Goal: Task Accomplishment & Management: Manage account settings

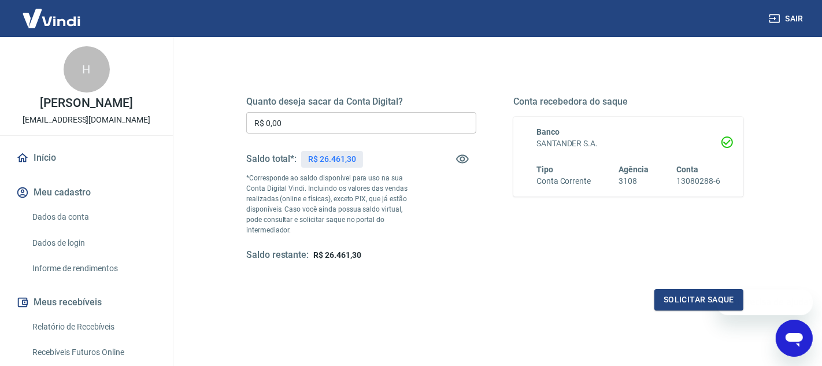
scroll to position [132, 0]
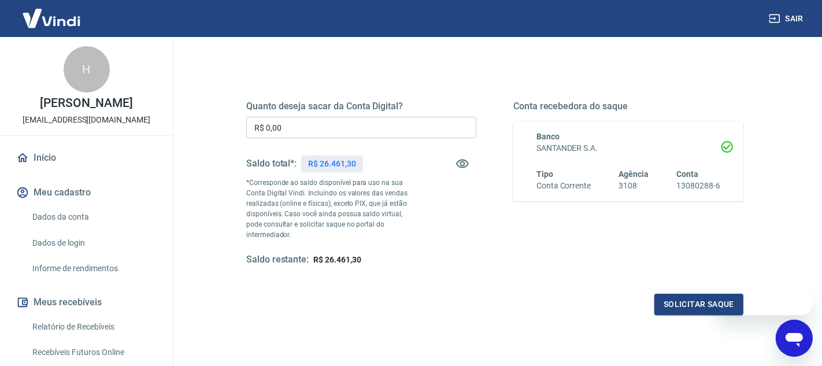
click at [356, 134] on input "R$ 0,00" at bounding box center [361, 127] width 230 height 21
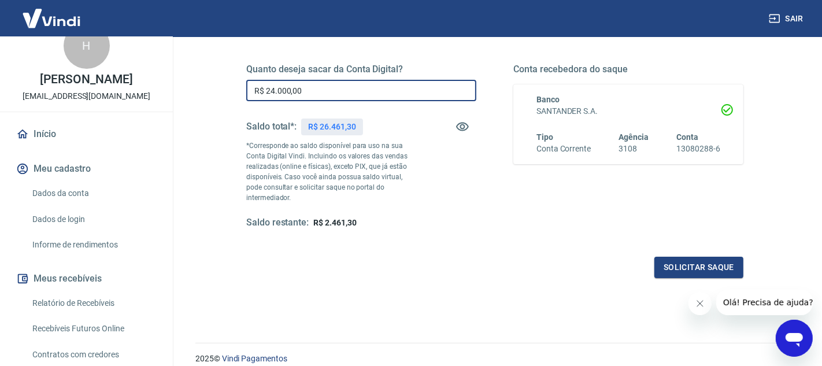
scroll to position [146, 0]
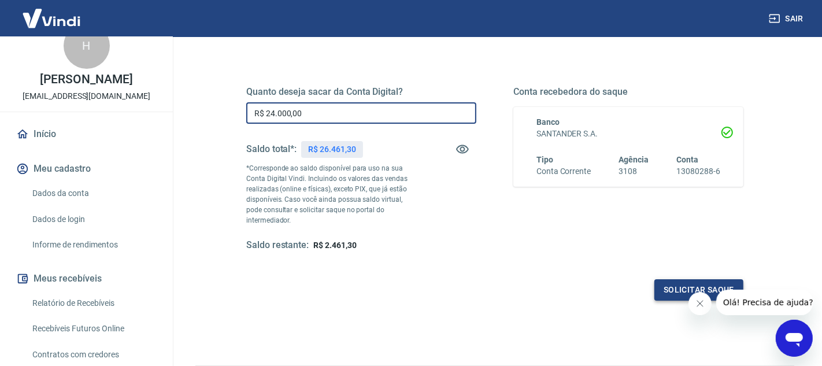
type input "R$ 24.000,00"
click at [690, 279] on button "Solicitar saque" at bounding box center [699, 289] width 89 height 21
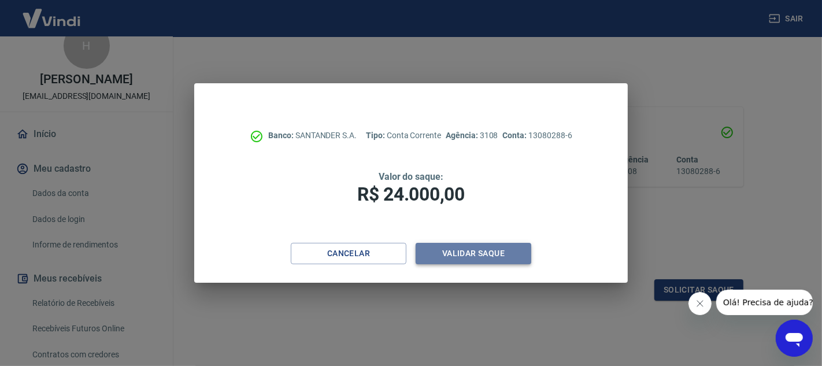
click at [475, 257] on button "Validar saque" at bounding box center [474, 253] width 116 height 21
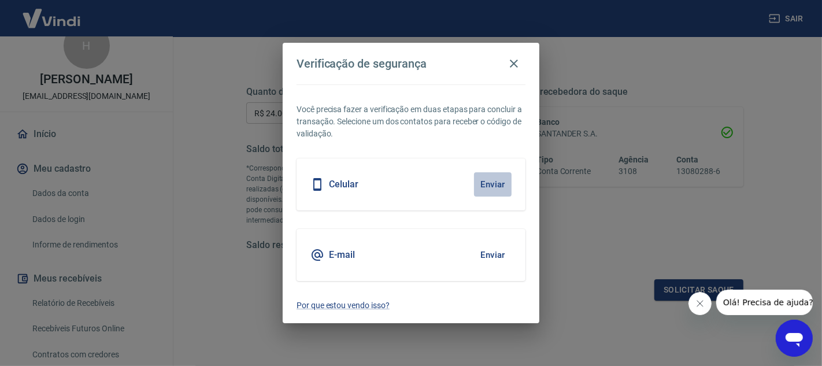
click at [493, 182] on button "Enviar" at bounding box center [493, 184] width 38 height 24
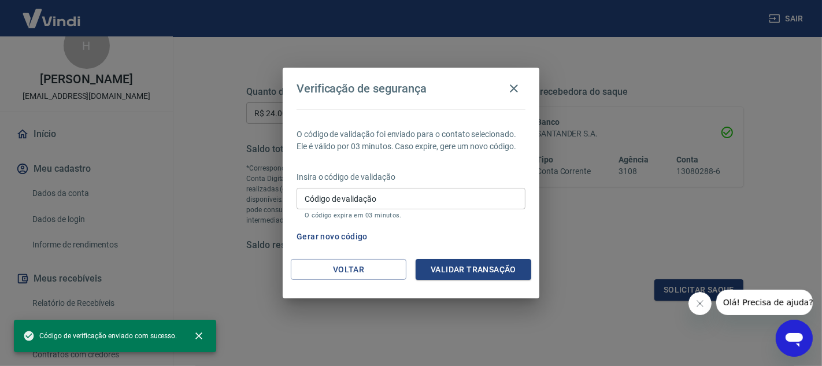
click at [431, 197] on input "Código de validação" at bounding box center [411, 198] width 229 height 21
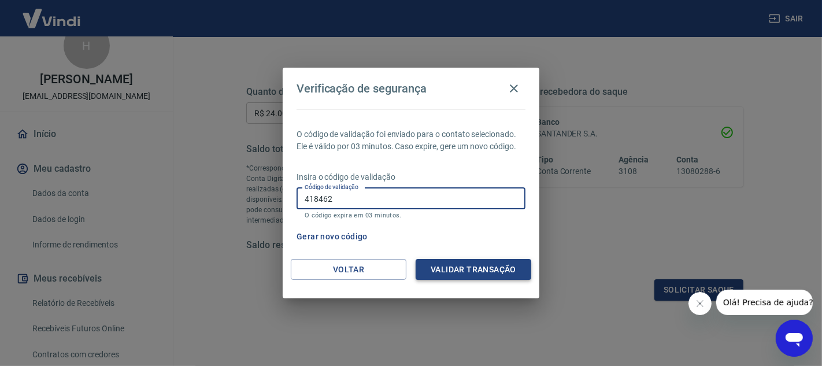
type input "418462"
click at [475, 274] on button "Validar transação" at bounding box center [474, 269] width 116 height 21
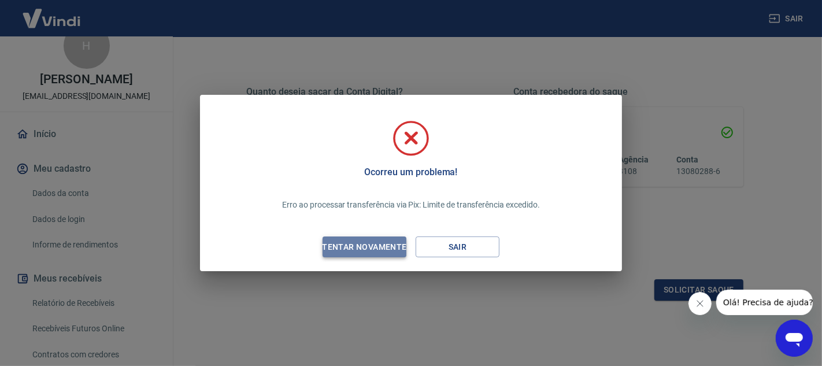
click at [358, 246] on div "Tentar novamente" at bounding box center [364, 247] width 112 height 14
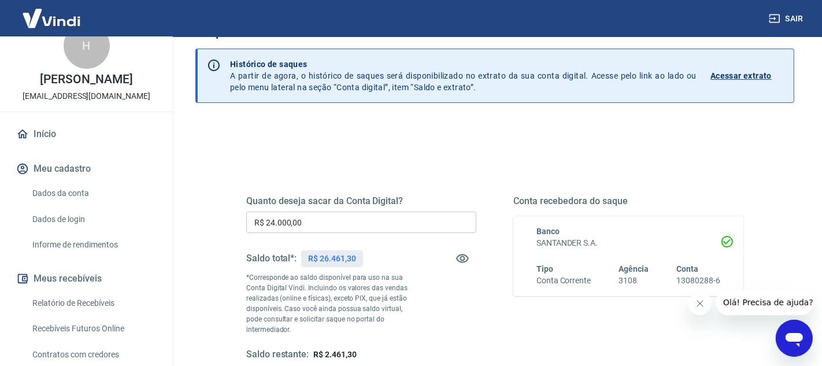
scroll to position [0, 0]
